Goal: Task Accomplishment & Management: Use online tool/utility

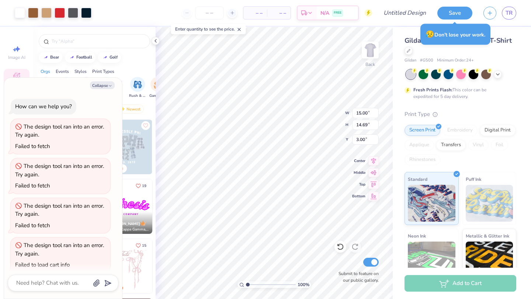
scroll to position [7, 0]
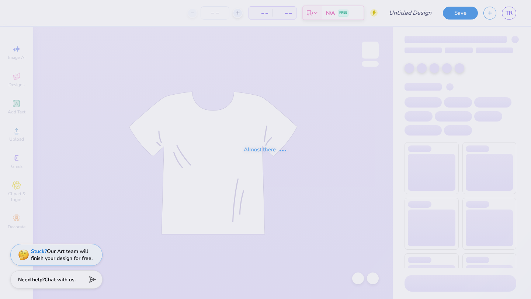
type input "family wknd 2025"
type input "25"
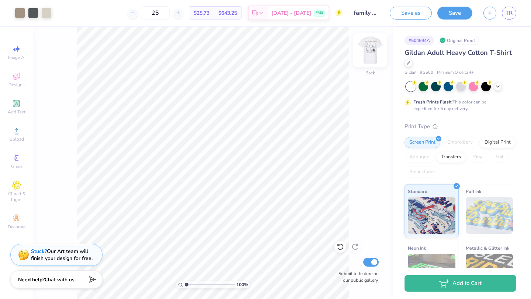
click at [372, 58] on img at bounding box center [369, 49] width 29 height 29
type input "3.00"
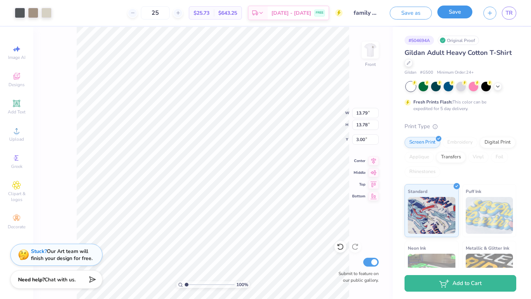
click at [451, 15] on button "Save" at bounding box center [454, 12] width 35 height 13
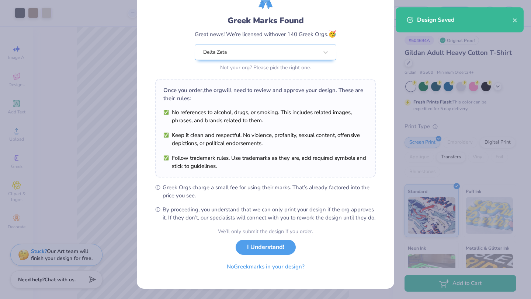
scroll to position [46, 0]
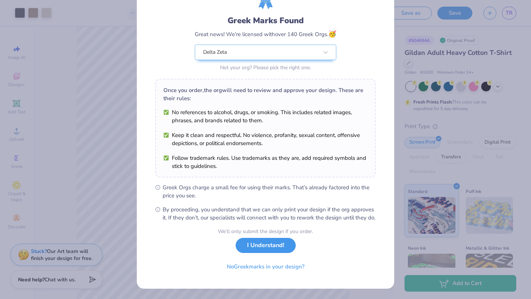
click at [260, 248] on button "I Understand!" at bounding box center [266, 245] width 60 height 15
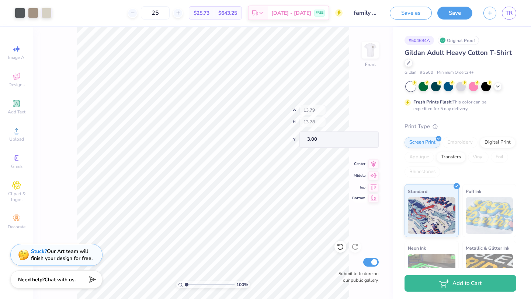
click at [316, 112] on div "100 % Front W 13.79 H 13.78 Y 3.00 Center Middle Top Bottom Submit to feature o…" at bounding box center [212, 163] width 359 height 272
click at [367, 55] on img at bounding box center [369, 49] width 29 height 29
click at [361, 55] on img at bounding box center [369, 49] width 29 height 29
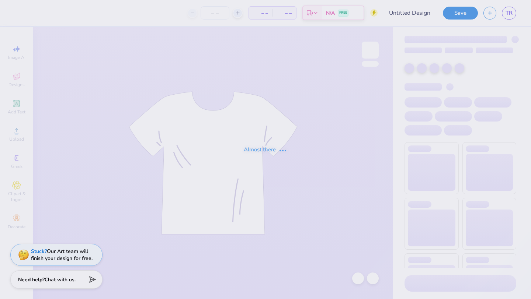
type input "family wknd 2025"
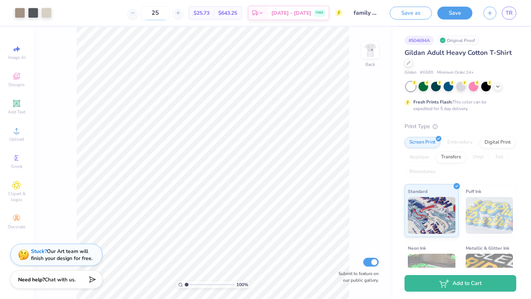
click at [170, 11] on input "25" at bounding box center [155, 12] width 29 height 13
click at [168, 14] on input "24" at bounding box center [155, 12] width 29 height 13
click at [170, 11] on input "23" at bounding box center [155, 12] width 29 height 13
drag, startPoint x: 171, startPoint y: 11, endPoint x: 154, endPoint y: 11, distance: 17.0
click at [154, 11] on input "24" at bounding box center [155, 12] width 29 height 13
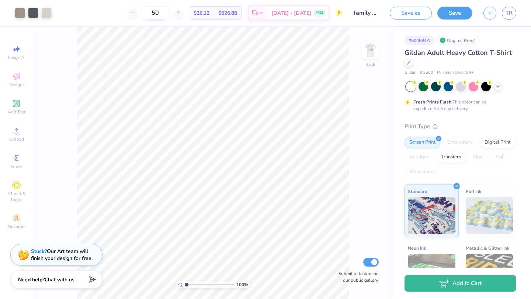
type input "50"
